Goal: Transaction & Acquisition: Purchase product/service

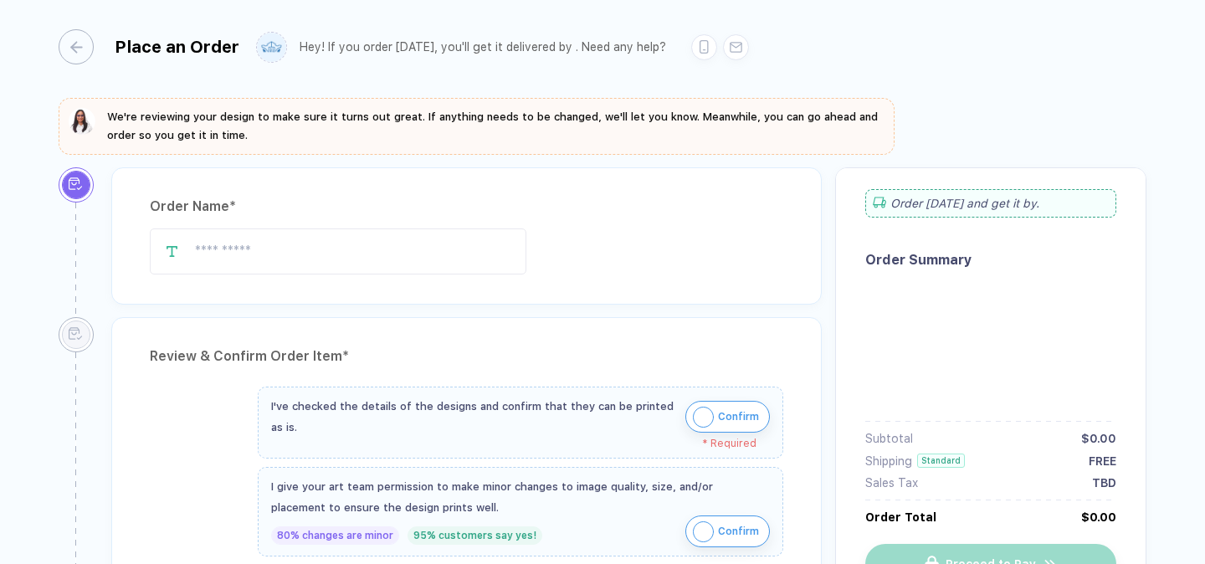
type input "**********"
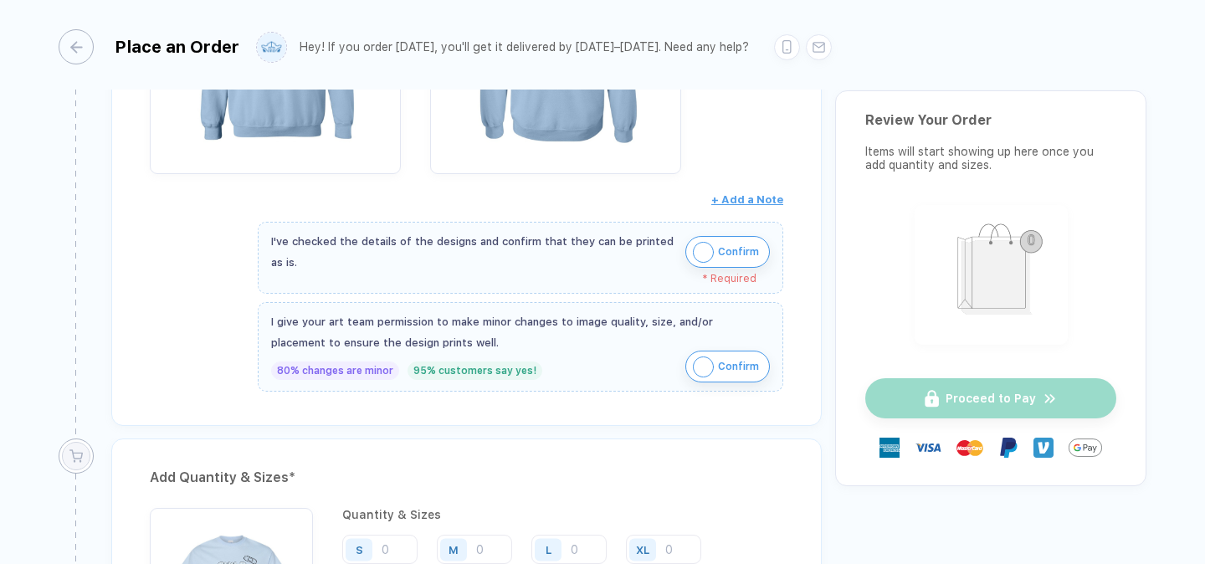
scroll to position [941, 0]
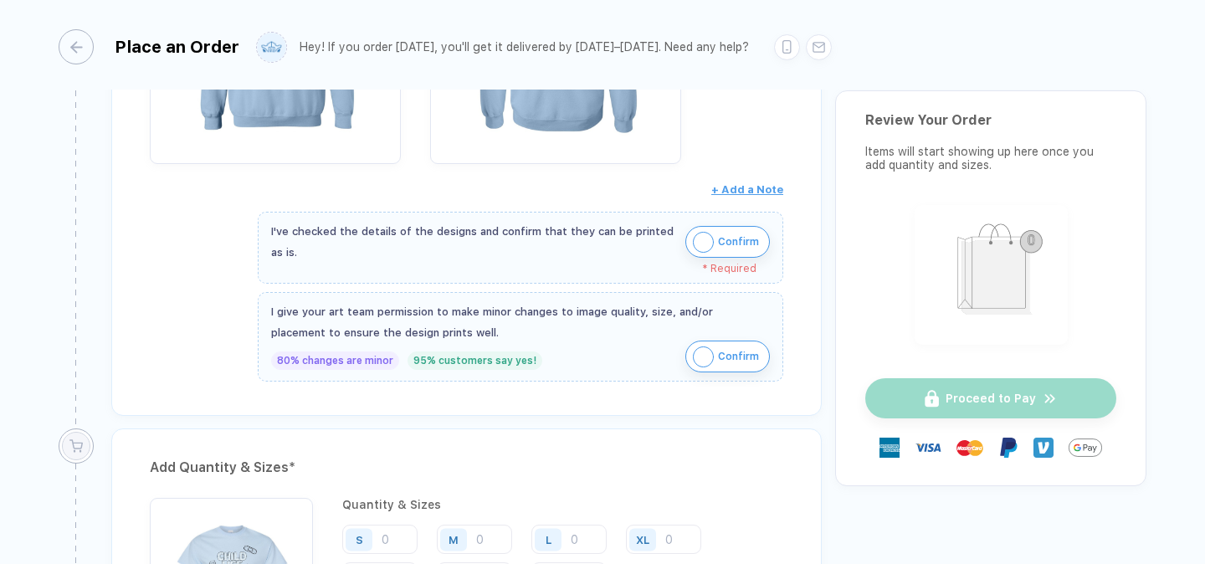
click at [714, 226] on button "Confirm" at bounding box center [727, 242] width 85 height 32
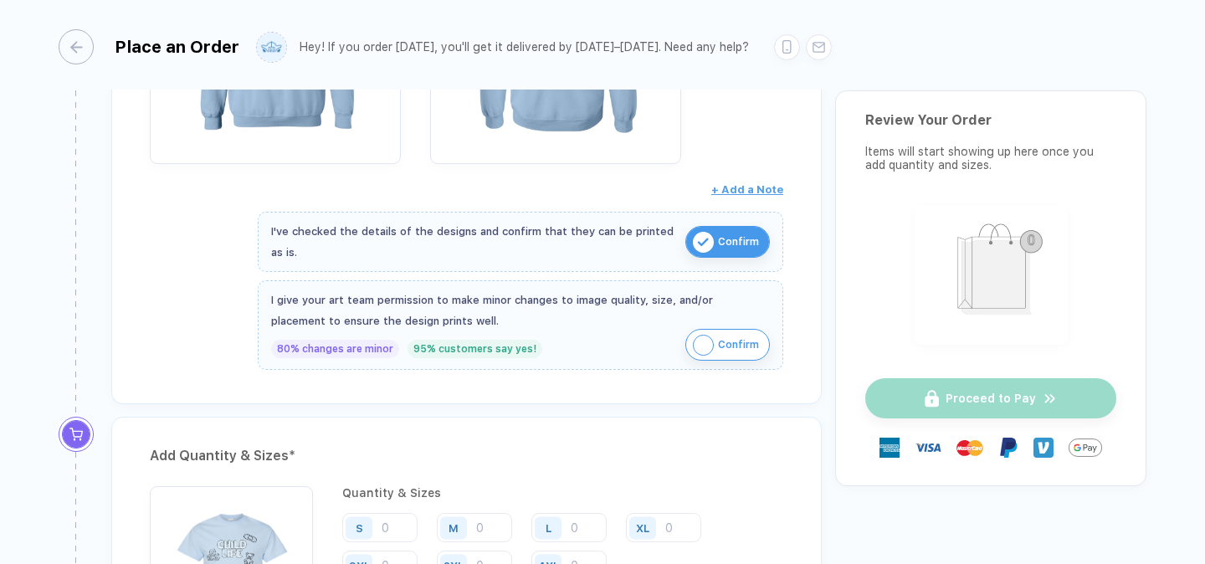
click at [718, 338] on span "Confirm" at bounding box center [738, 344] width 41 height 27
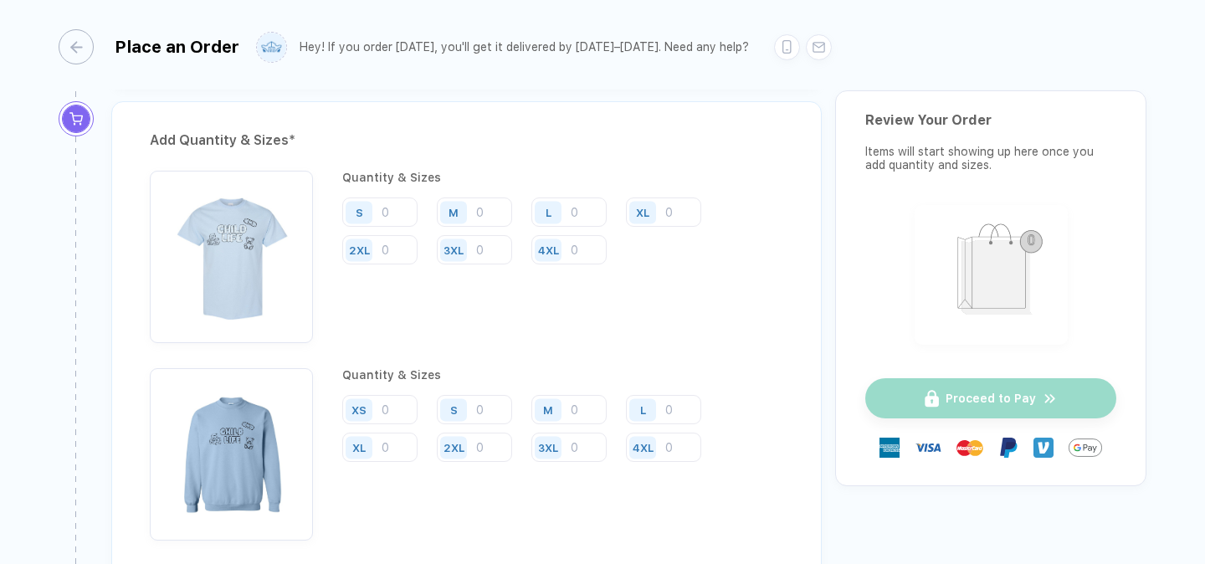
scroll to position [1253, 0]
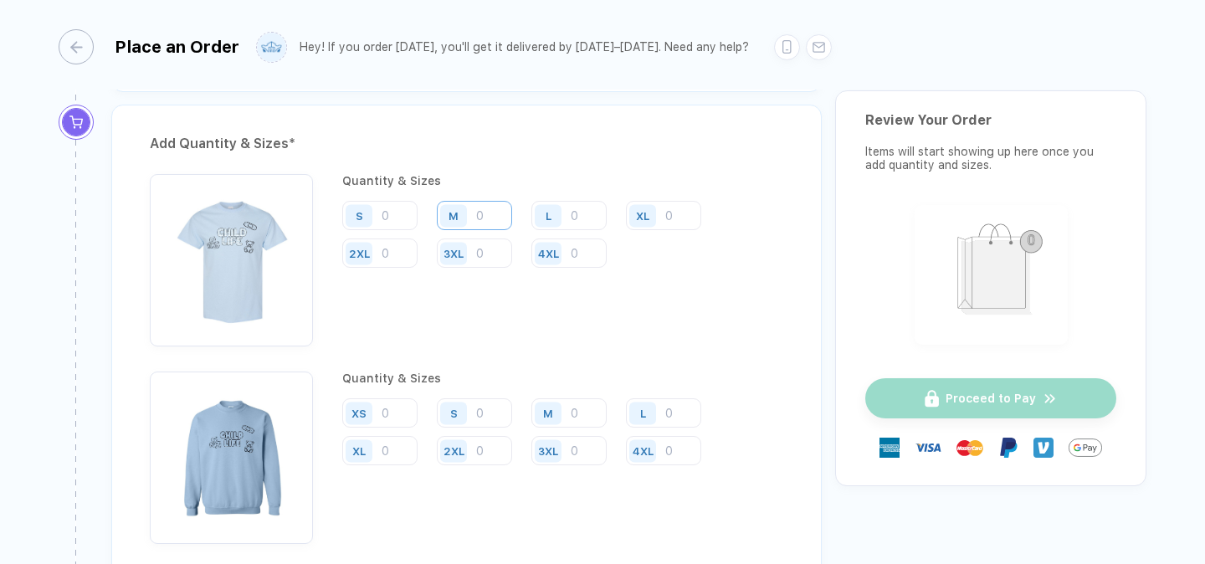
click at [479, 209] on input "number" at bounding box center [474, 215] width 75 height 29
click at [379, 210] on div "S" at bounding box center [361, 215] width 38 height 29
click at [383, 210] on input "number" at bounding box center [379, 215] width 75 height 29
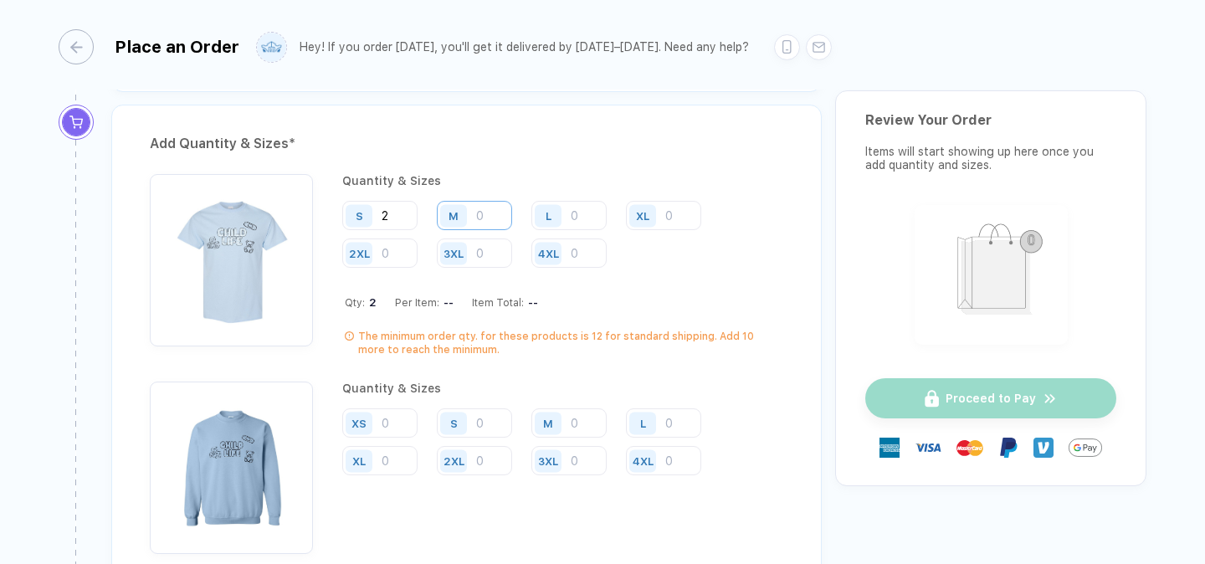
type input "2"
click at [484, 208] on input "number" at bounding box center [474, 215] width 75 height 29
type input "9"
click at [567, 209] on div "L" at bounding box center [550, 215] width 38 height 29
click at [571, 210] on input "number" at bounding box center [568, 215] width 75 height 29
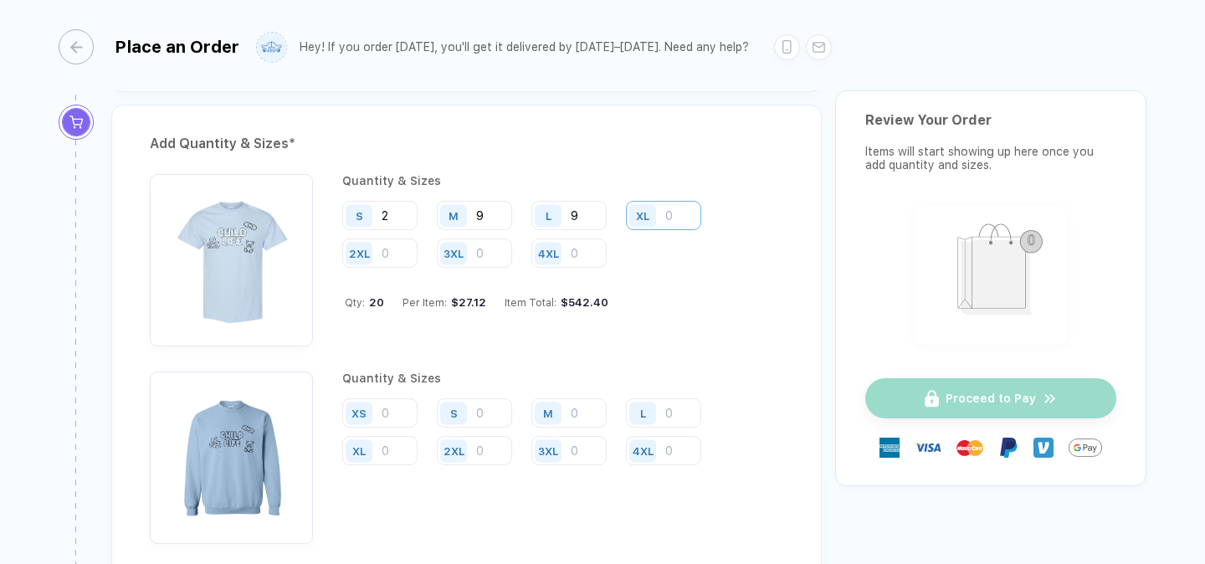
type input "9"
click at [681, 209] on input "number" at bounding box center [663, 215] width 75 height 29
type input "1"
click at [404, 249] on input "number" at bounding box center [379, 252] width 75 height 29
type input "1"
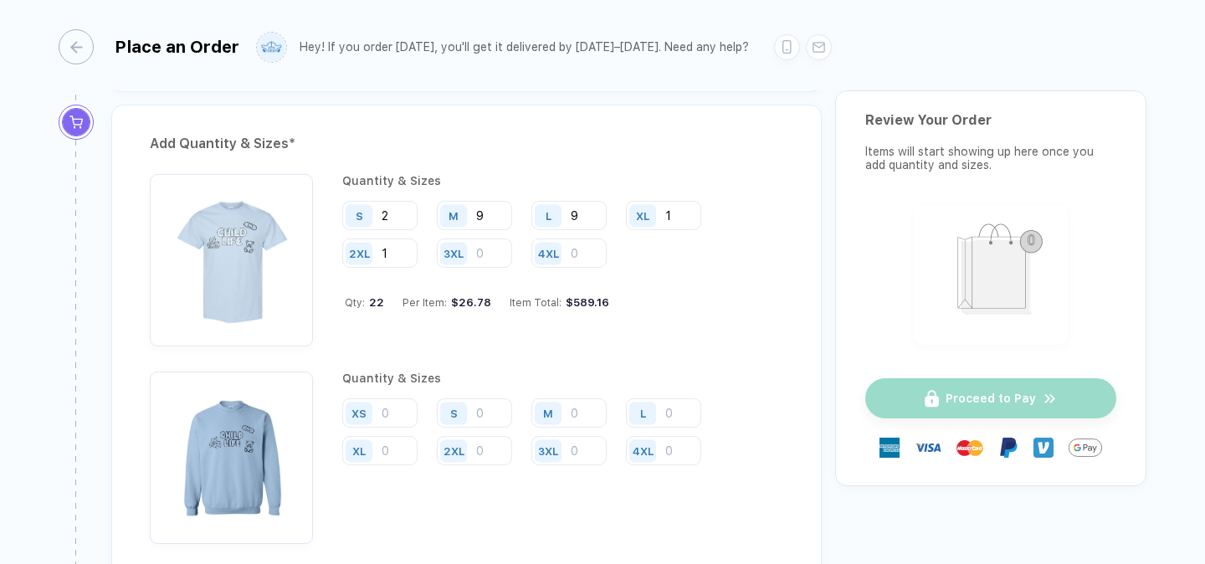
click at [681, 276] on div "Quantity & Sizes S 2 M 9 L 9 XL 1 2XL 1 3XL 4XL Qty: 22 Per Item: $26.78 Item T…" at bounding box center [562, 260] width 441 height 172
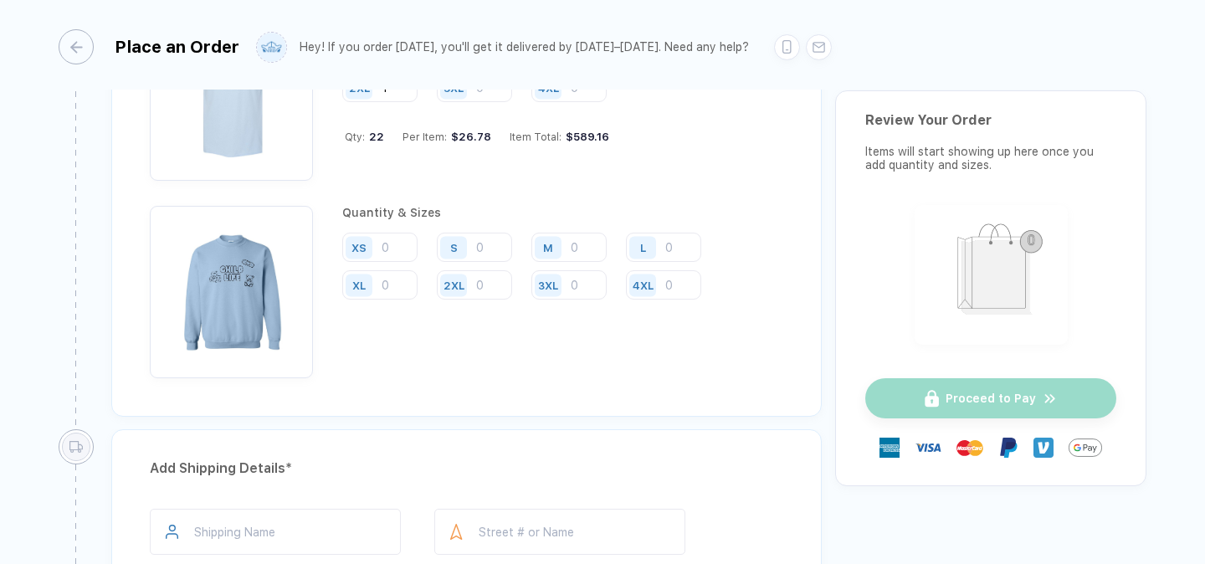
scroll to position [1417, 0]
click at [582, 240] on input "number" at bounding box center [568, 248] width 75 height 29
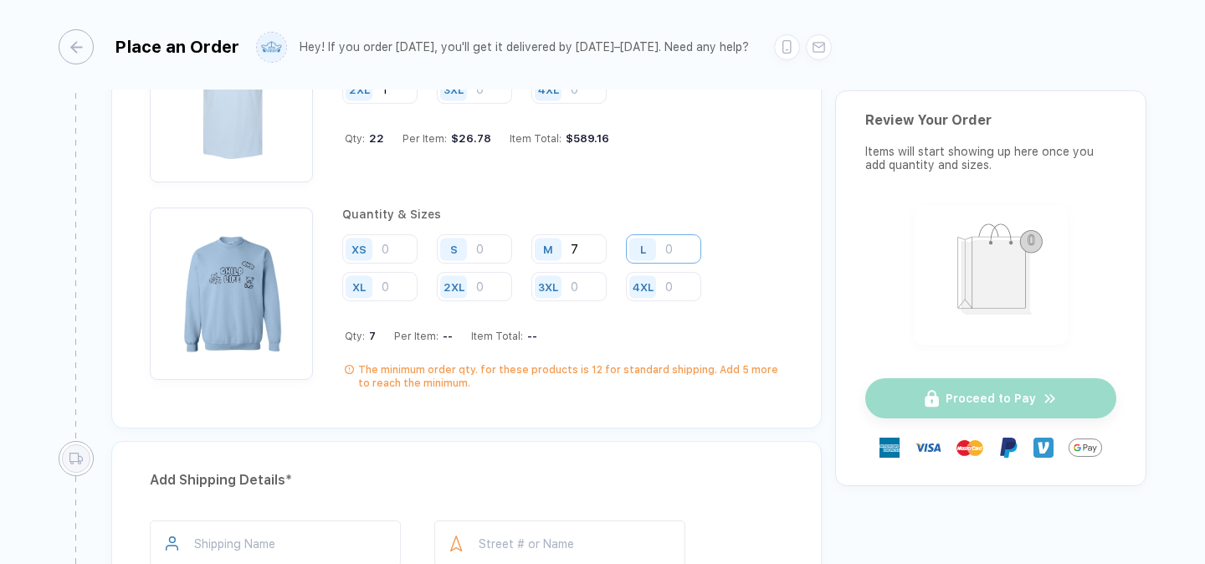
type input "7"
click at [671, 248] on input "number" at bounding box center [663, 248] width 75 height 29
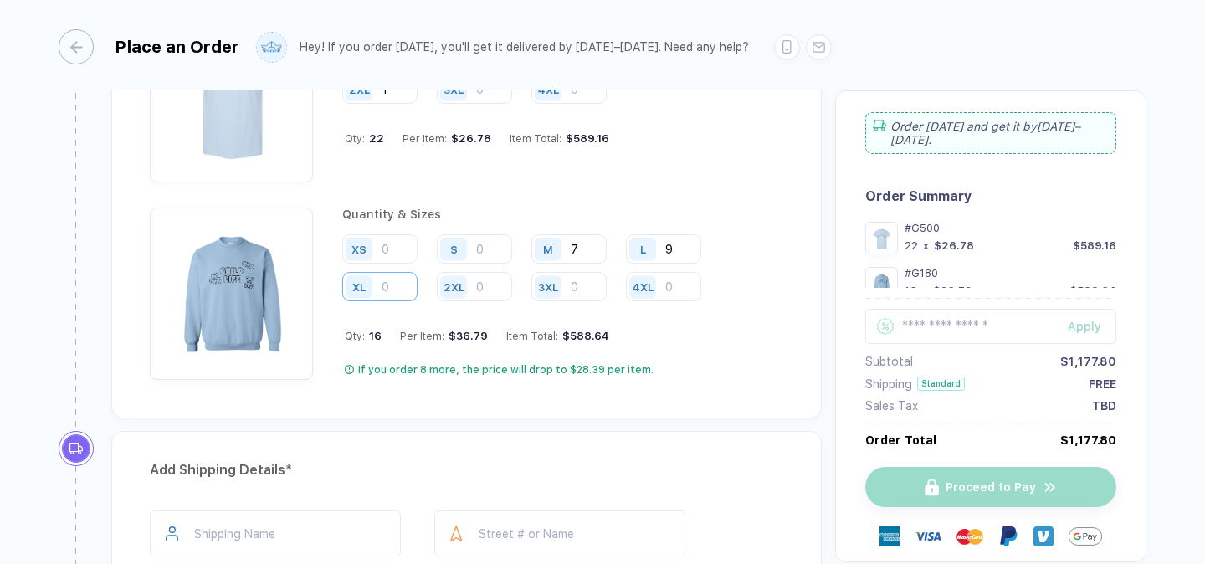
type input "9"
click at [402, 282] on input "number" at bounding box center [379, 286] width 75 height 29
type input "3"
click at [490, 279] on input "number" at bounding box center [474, 286] width 75 height 29
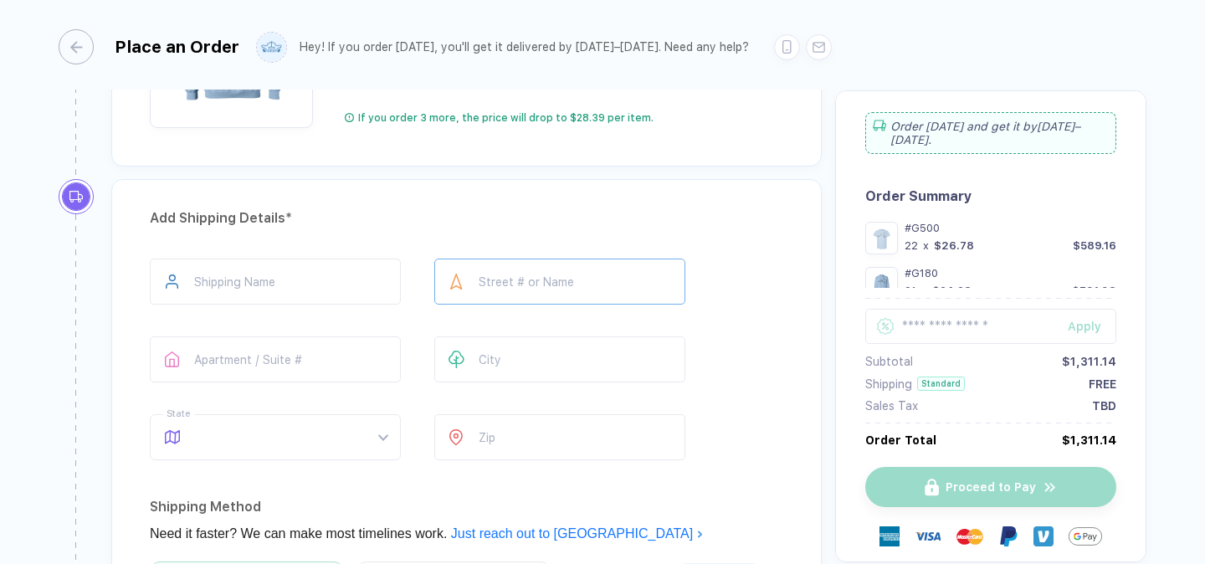
scroll to position [1670, 0]
type input "2"
click at [286, 285] on input "text" at bounding box center [275, 281] width 251 height 46
type input "**********"
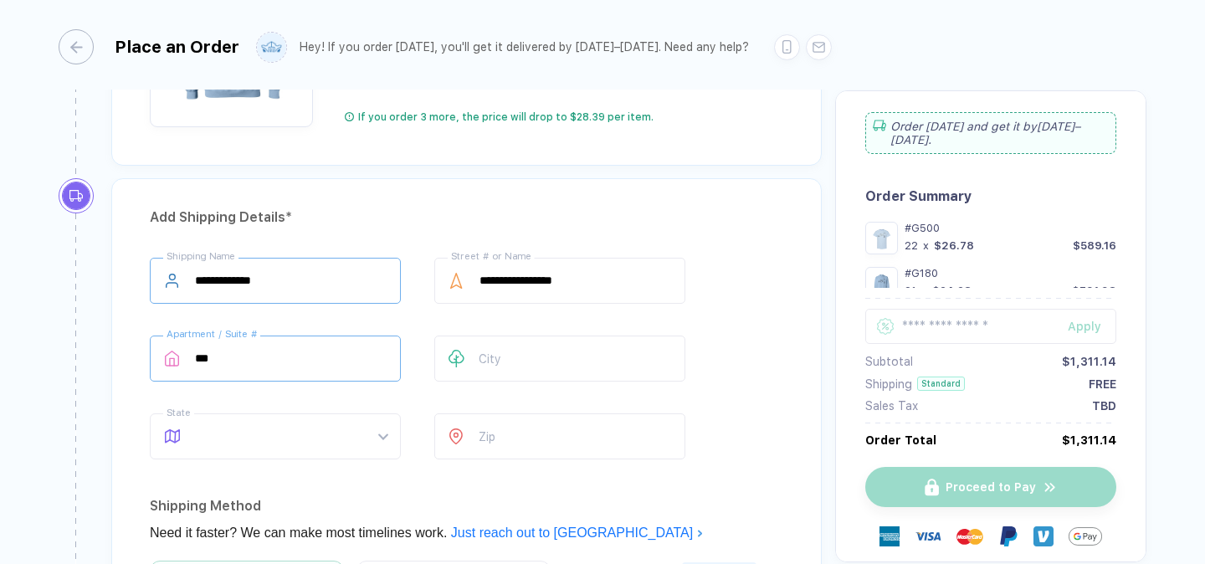
type input "***"
type input "********"
type input "*"
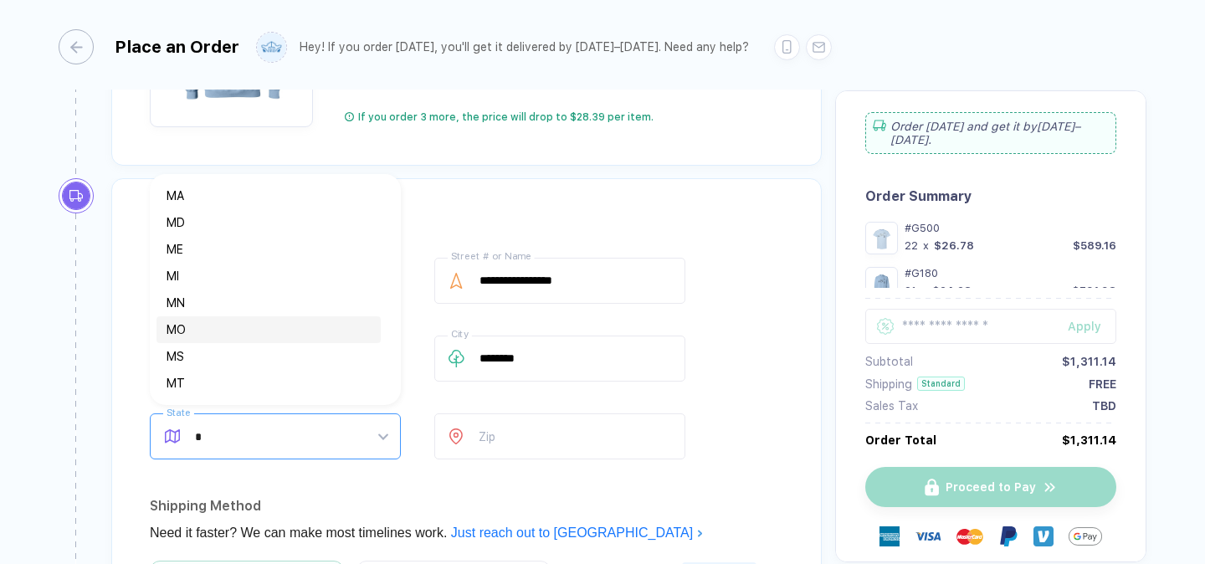
click at [208, 336] on div "MO" at bounding box center [269, 329] width 204 height 18
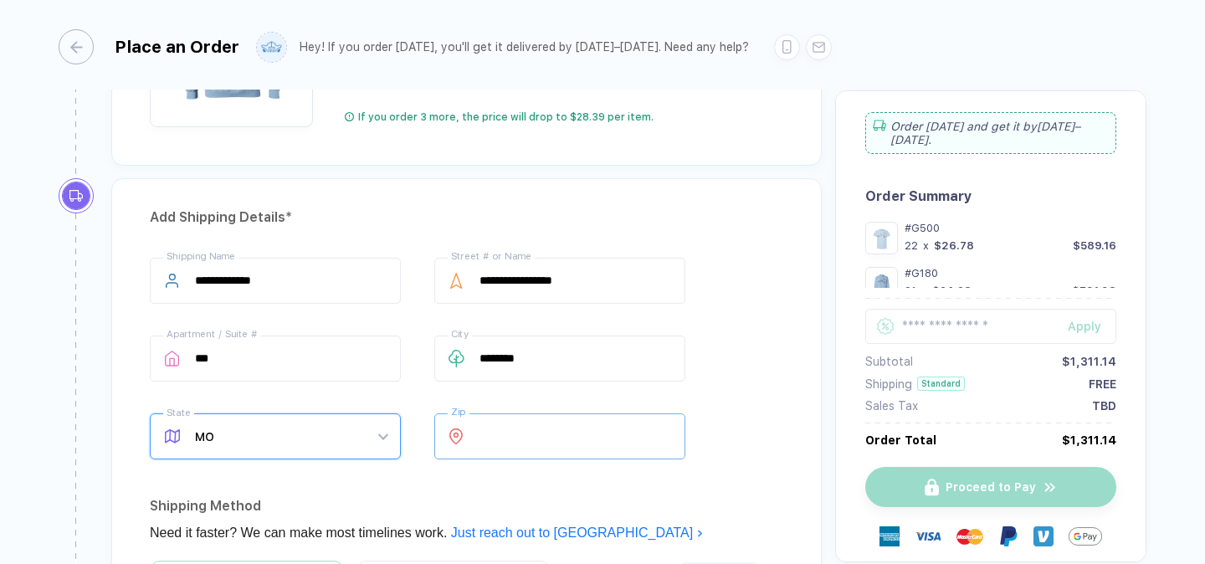
click at [551, 442] on input "number" at bounding box center [559, 436] width 251 height 46
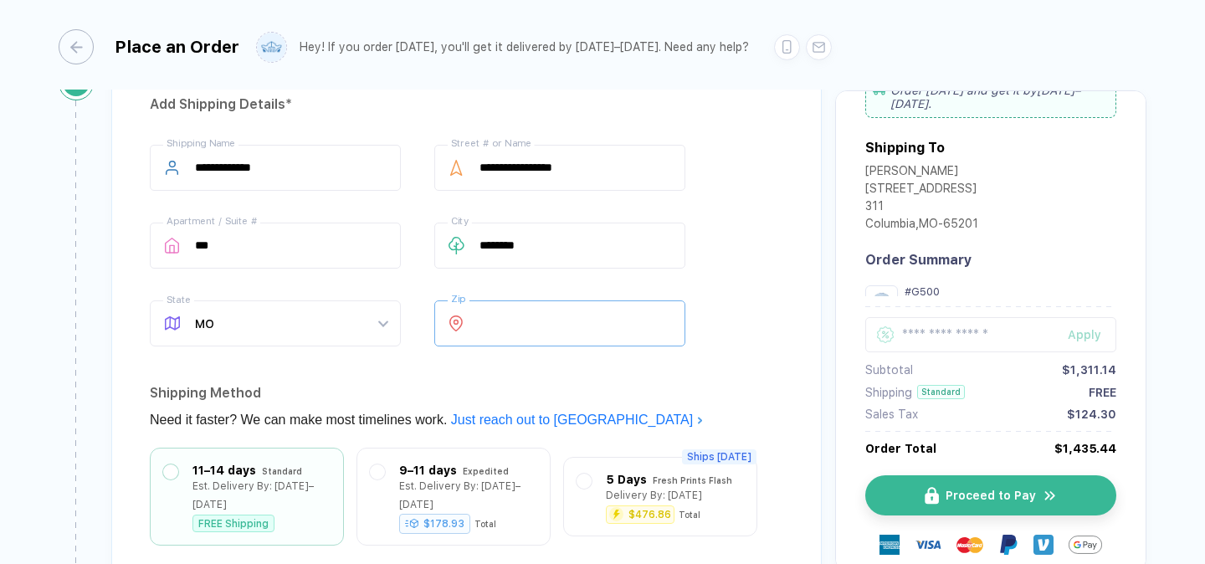
scroll to position [1817, 0]
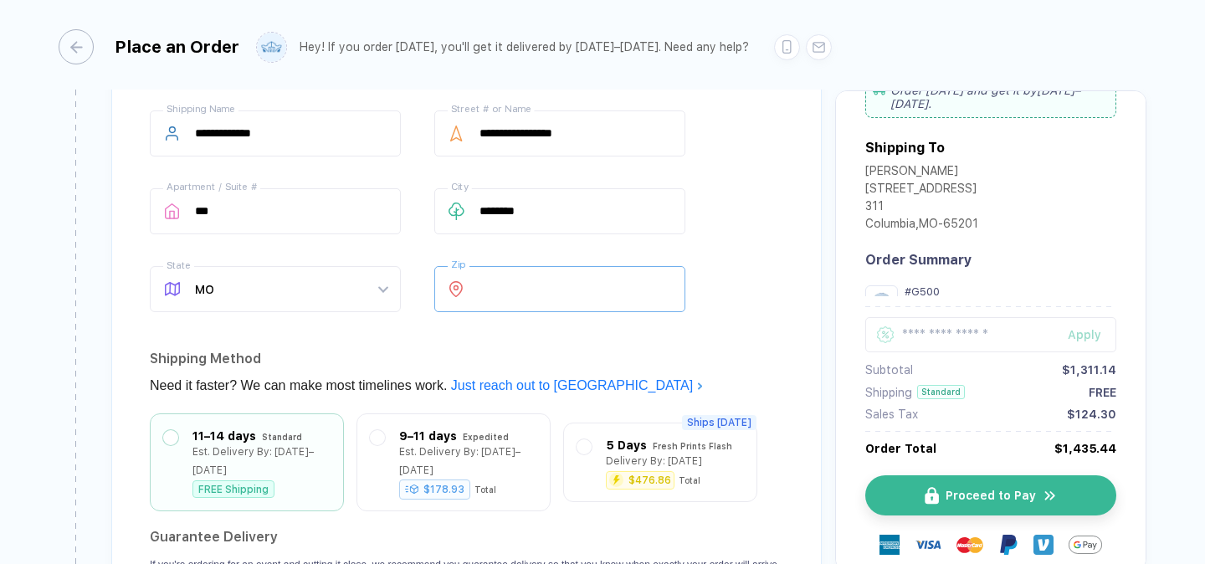
type input "*****"
click at [739, 283] on div "**********" at bounding box center [466, 214] width 633 height 208
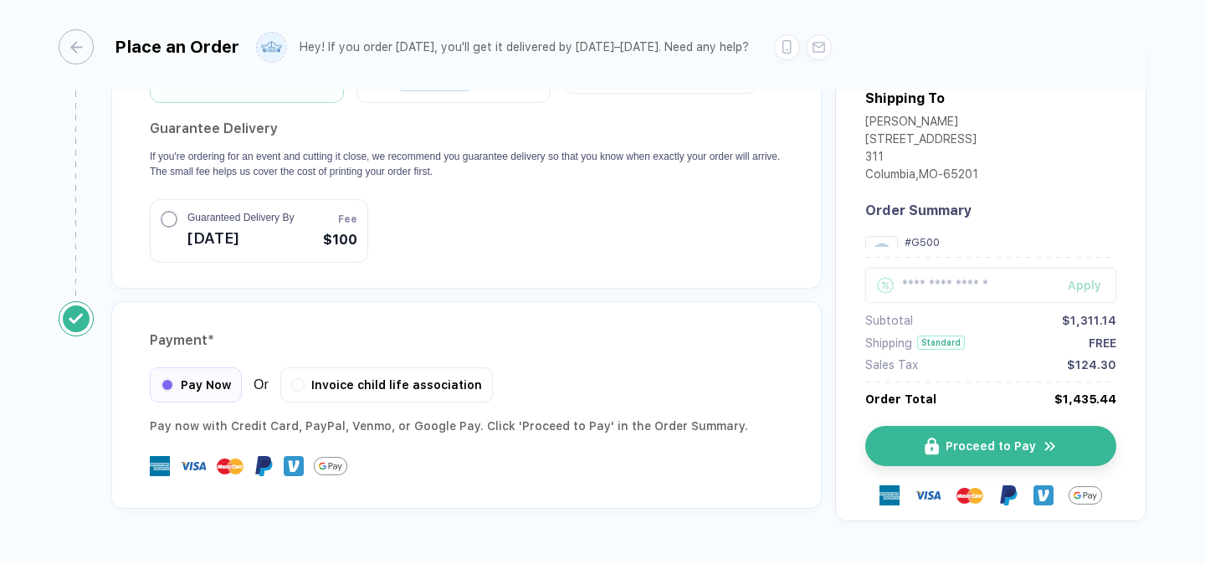
scroll to position [2249, 0]
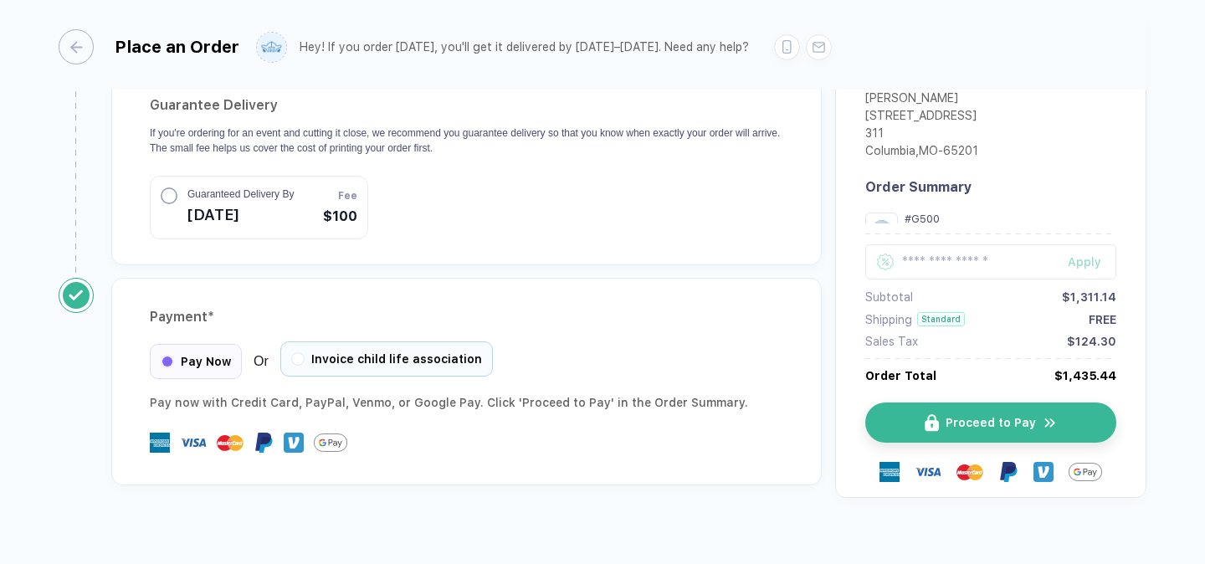
click at [335, 352] on span "Invoice child life association" at bounding box center [396, 358] width 171 height 13
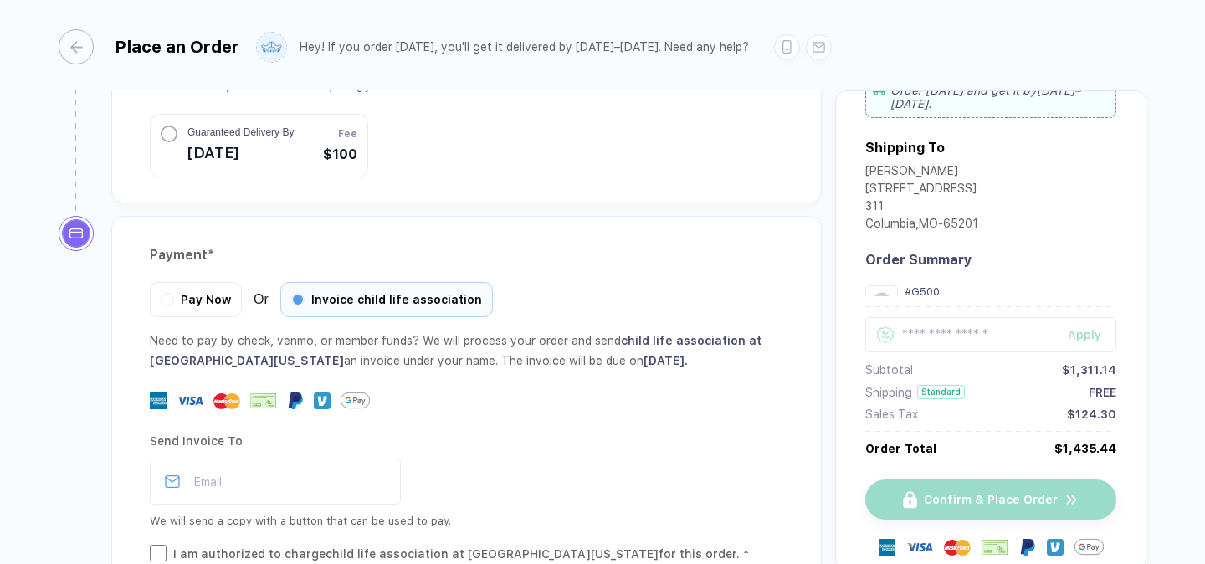
scroll to position [2356, 0]
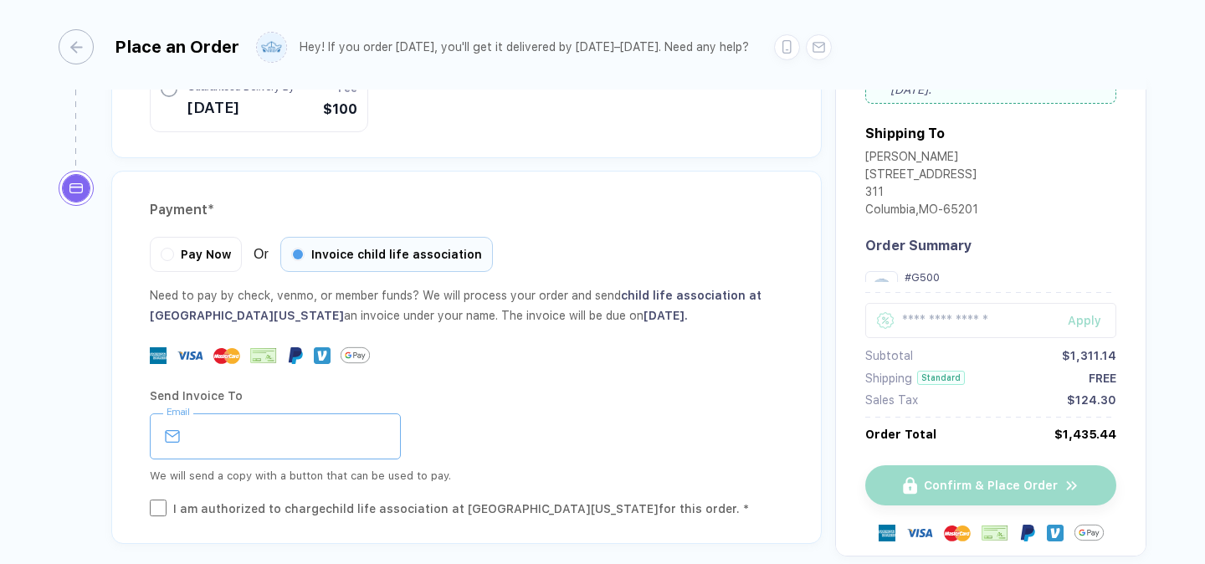
click at [293, 422] on input "email" at bounding box center [275, 436] width 251 height 46
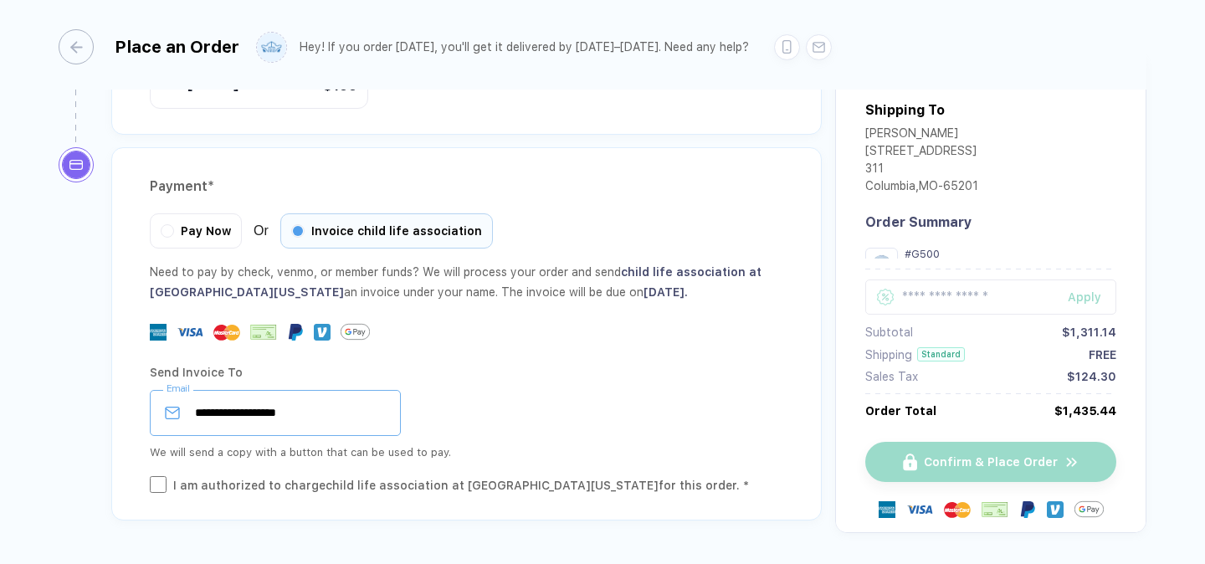
scroll to position [2382, 0]
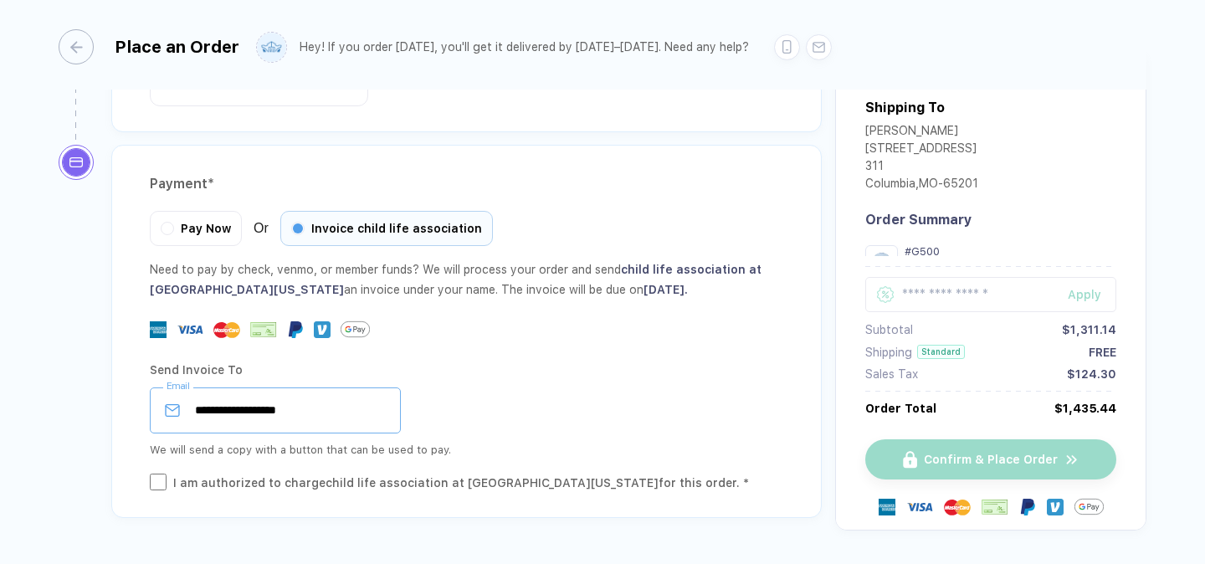
type input "**********"
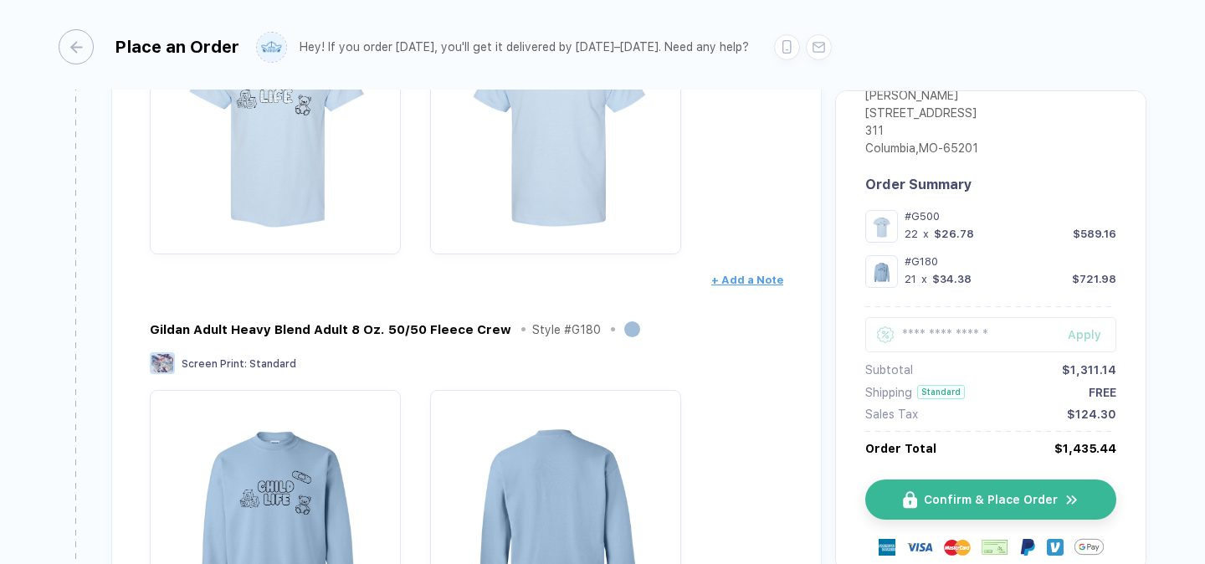
scroll to position [642, 0]
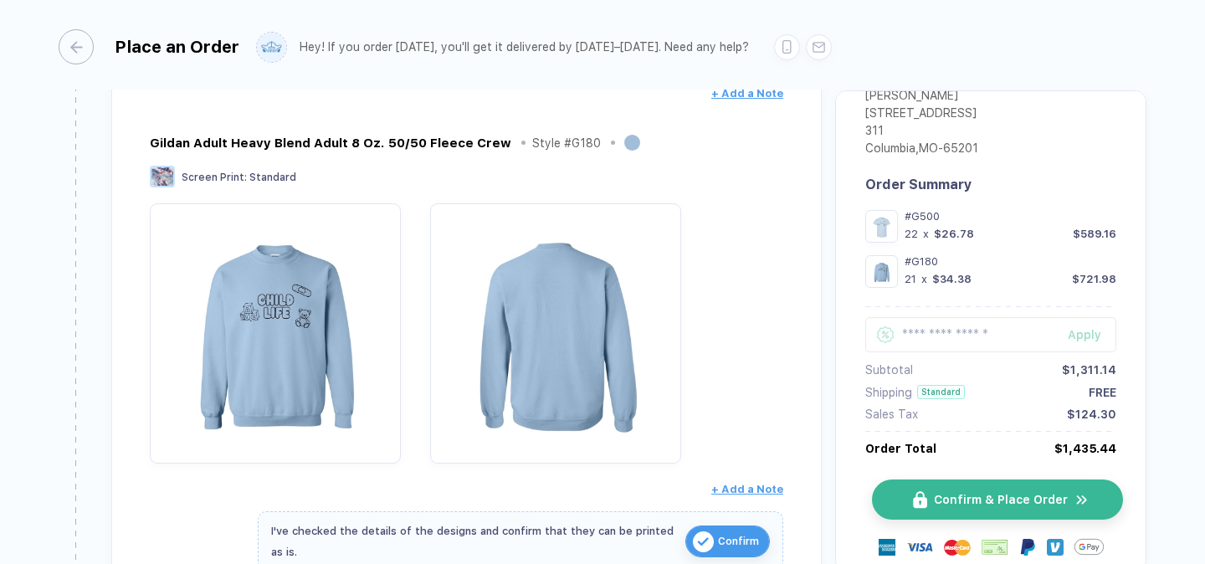
click at [1034, 501] on span "Confirm & Place Order" at bounding box center [1001, 499] width 134 height 13
